Goal: Entertainment & Leisure: Consume media (video, audio)

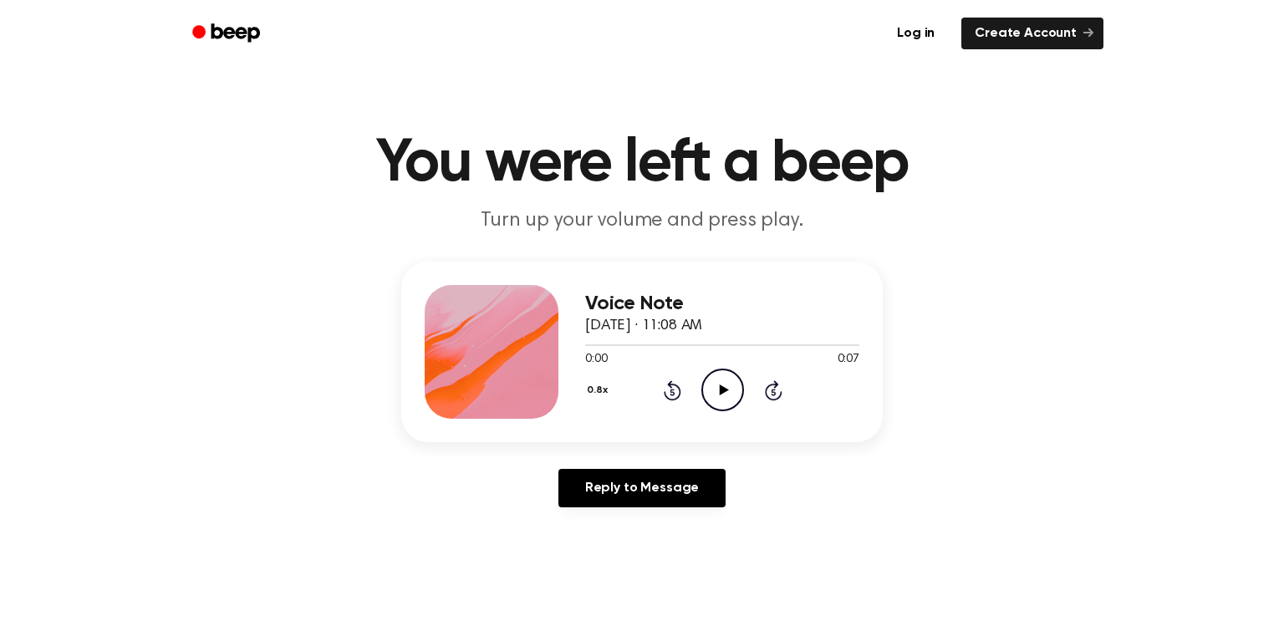
click at [717, 393] on icon "Play Audio" at bounding box center [722, 390] width 43 height 43
click at [673, 398] on icon at bounding box center [673, 390] width 18 height 20
click at [674, 398] on icon at bounding box center [673, 390] width 18 height 20
click at [704, 389] on icon "Pause Audio" at bounding box center [722, 390] width 43 height 43
click at [722, 387] on icon at bounding box center [723, 390] width 9 height 11
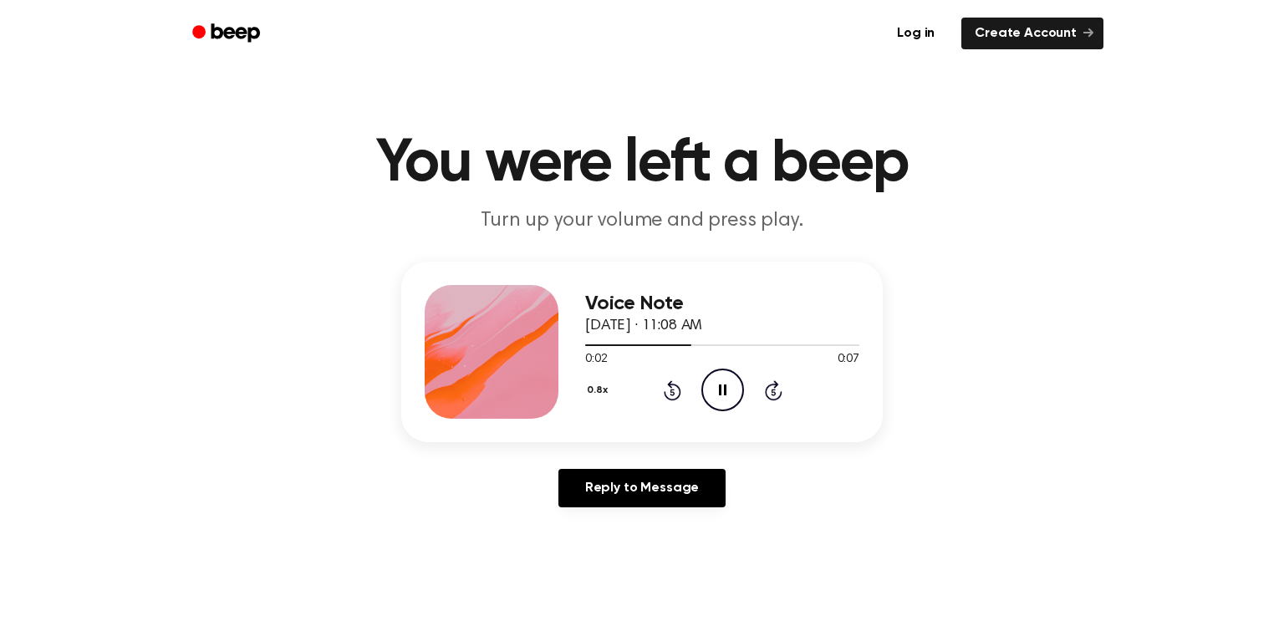
click at [722, 388] on icon "Pause Audio" at bounding box center [722, 390] width 43 height 43
click at [722, 388] on icon at bounding box center [723, 390] width 9 height 11
click at [722, 388] on icon "Pause Audio" at bounding box center [722, 390] width 43 height 43
click at [727, 385] on icon "Play Audio" at bounding box center [722, 390] width 43 height 43
click at [728, 386] on icon "Play Audio" at bounding box center [722, 390] width 43 height 43
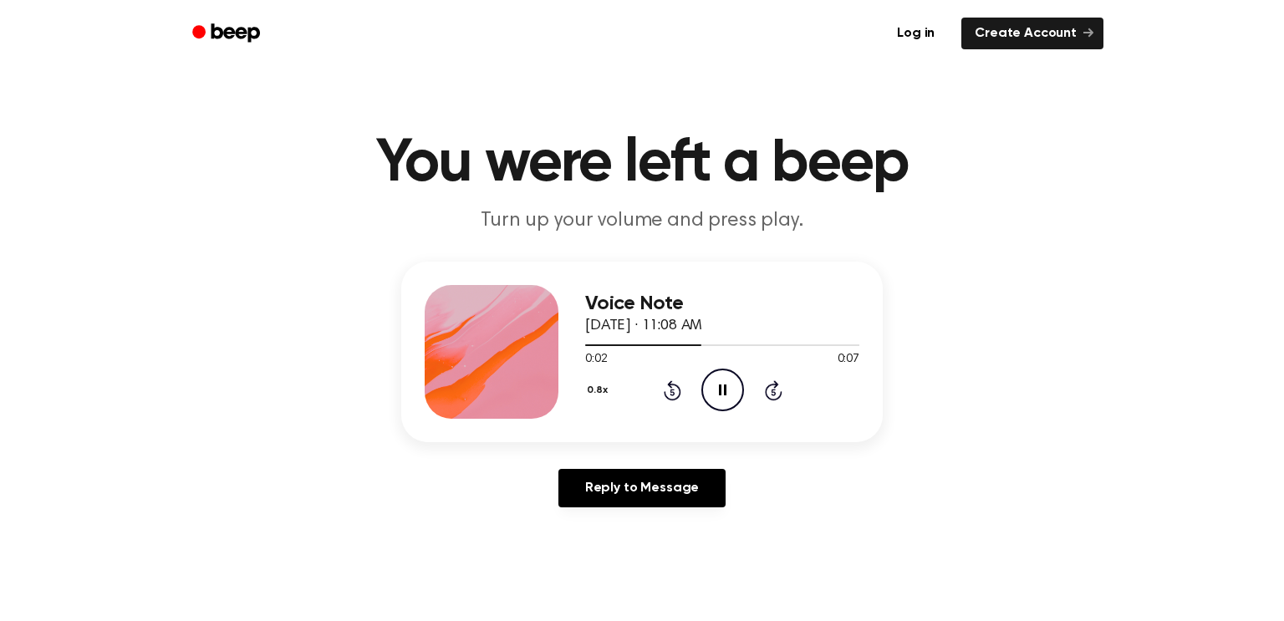
click at [728, 388] on icon "Pause Audio" at bounding box center [722, 390] width 43 height 43
click at [710, 399] on icon "Play Audio" at bounding box center [722, 390] width 43 height 43
click at [668, 388] on icon "Rewind 5 seconds" at bounding box center [672, 391] width 18 height 22
click at [672, 394] on icon "Rewind 5 seconds" at bounding box center [672, 391] width 18 height 22
click at [727, 400] on icon "Pause Audio" at bounding box center [722, 390] width 43 height 43
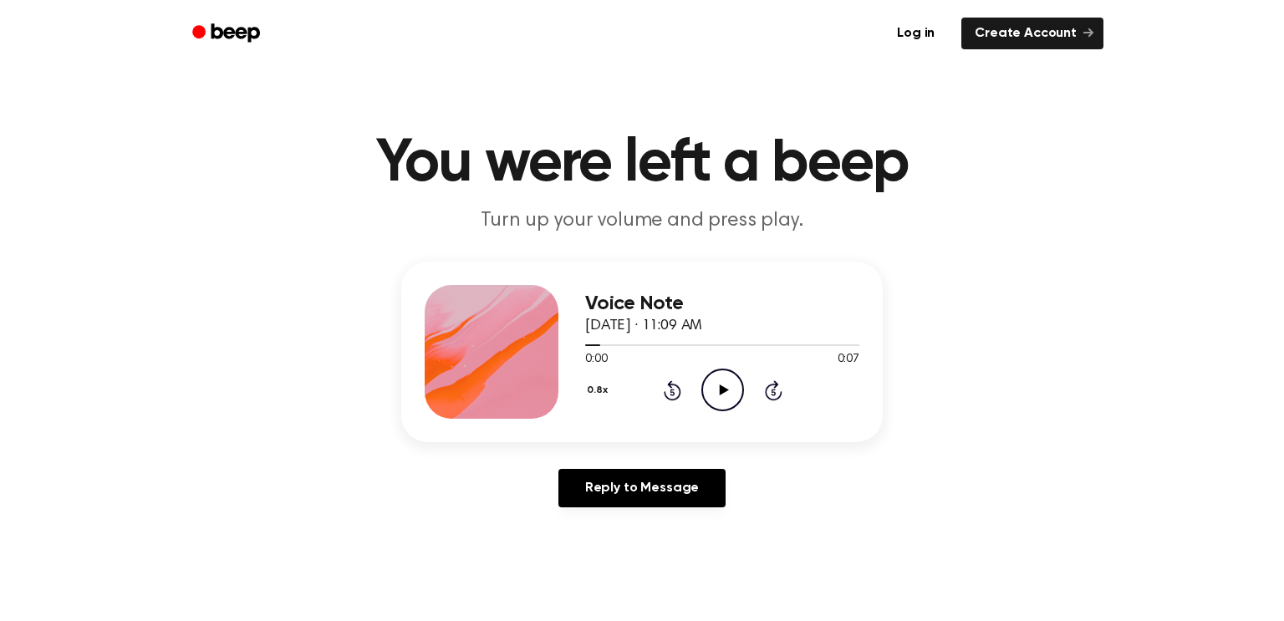
click at [678, 394] on icon at bounding box center [673, 390] width 18 height 20
click at [714, 397] on icon "Play Audio" at bounding box center [722, 390] width 43 height 43
click at [723, 394] on icon "Play Audio" at bounding box center [722, 390] width 43 height 43
